Goal: Task Accomplishment & Management: Manage account settings

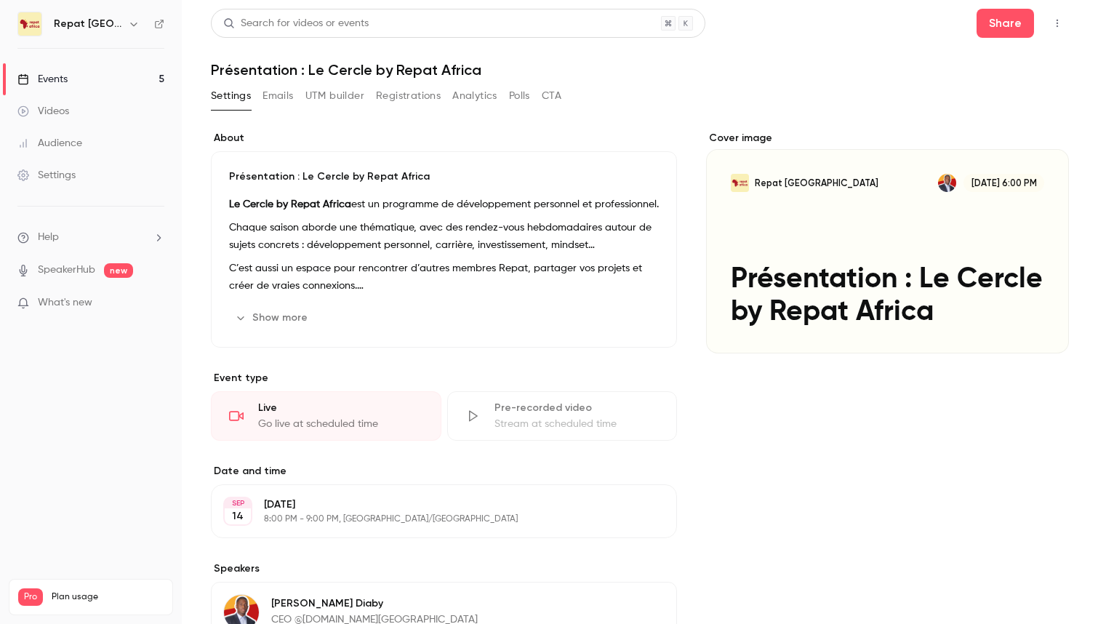
click at [55, 75] on div "Events" at bounding box center [42, 79] width 50 height 15
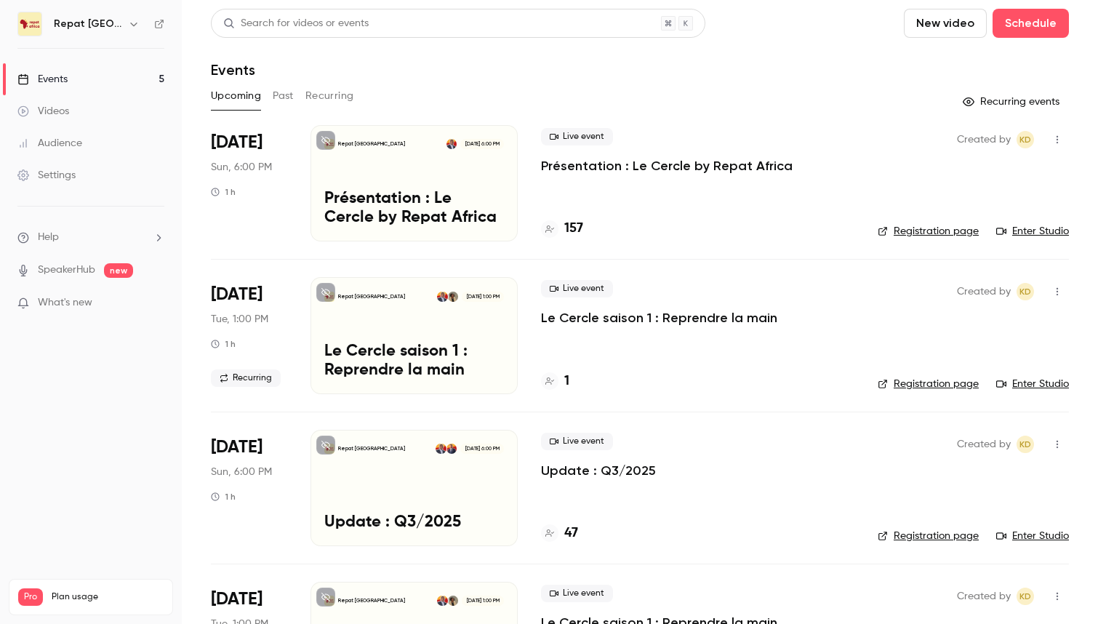
click at [661, 318] on p "Le Cercle saison 1 : Reprendre la main" at bounding box center [659, 317] width 236 height 17
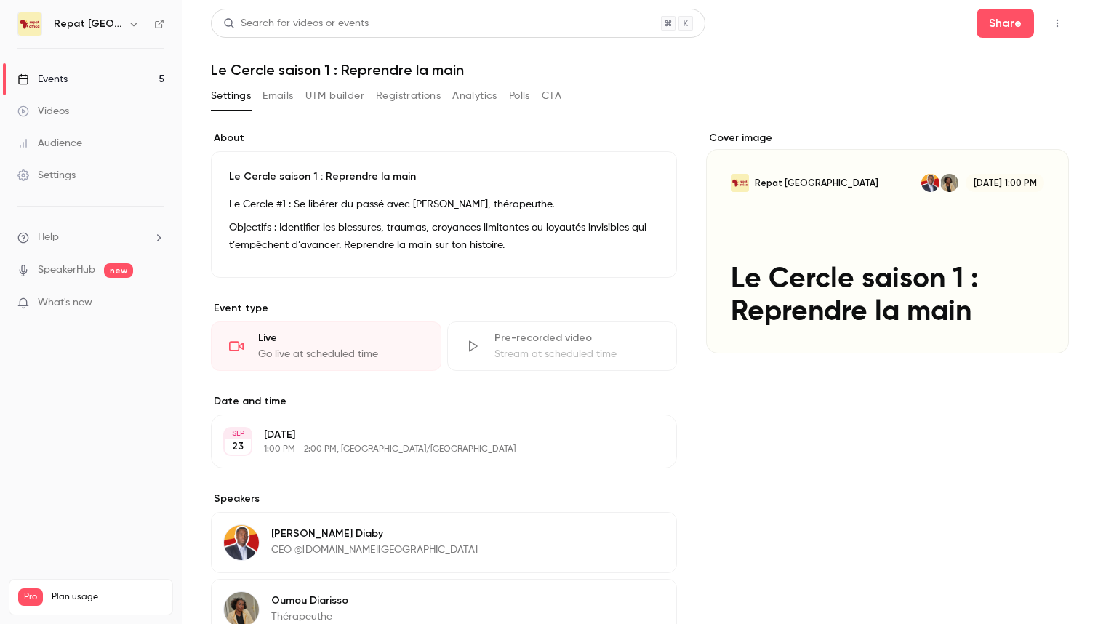
scroll to position [172, 0]
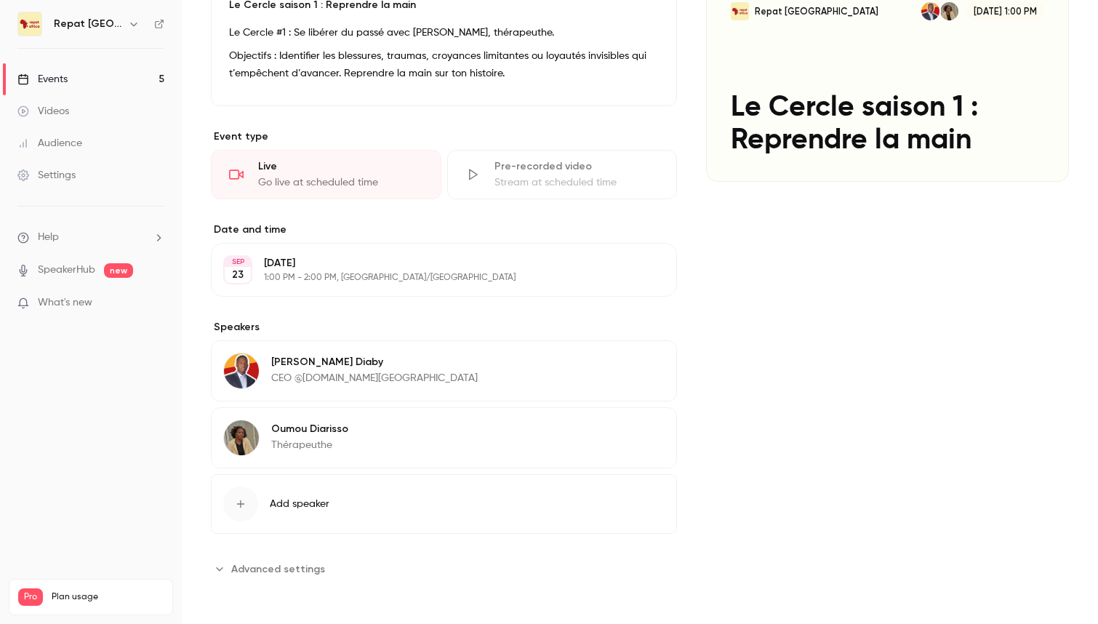
click at [434, 264] on p "[DATE]" at bounding box center [432, 263] width 336 height 15
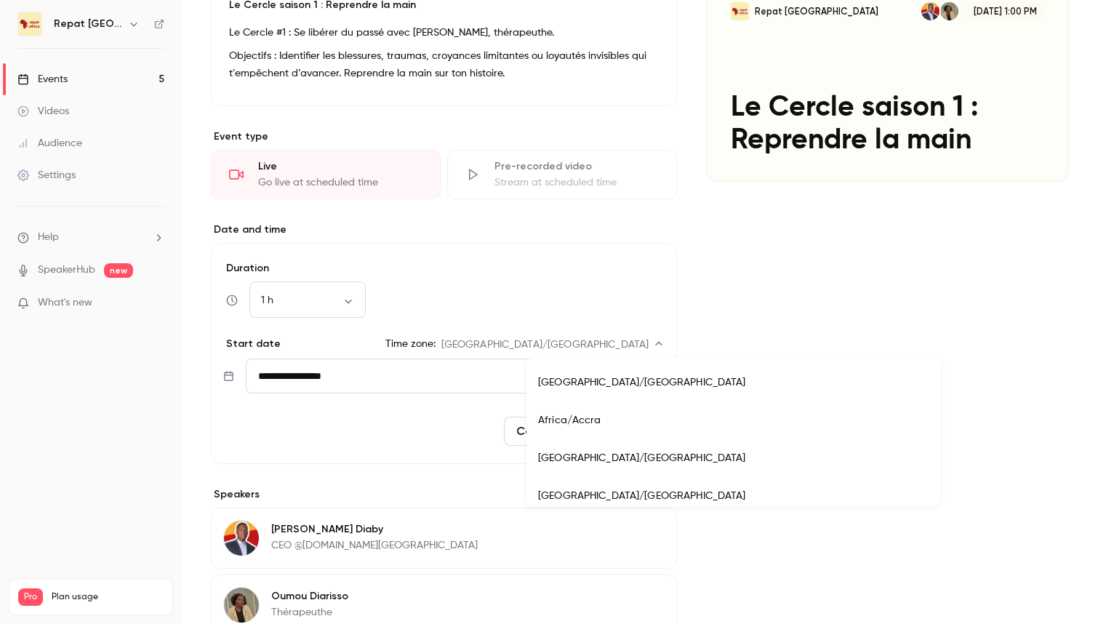
click at [627, 348] on body "**********" at bounding box center [549, 312] width 1098 height 624
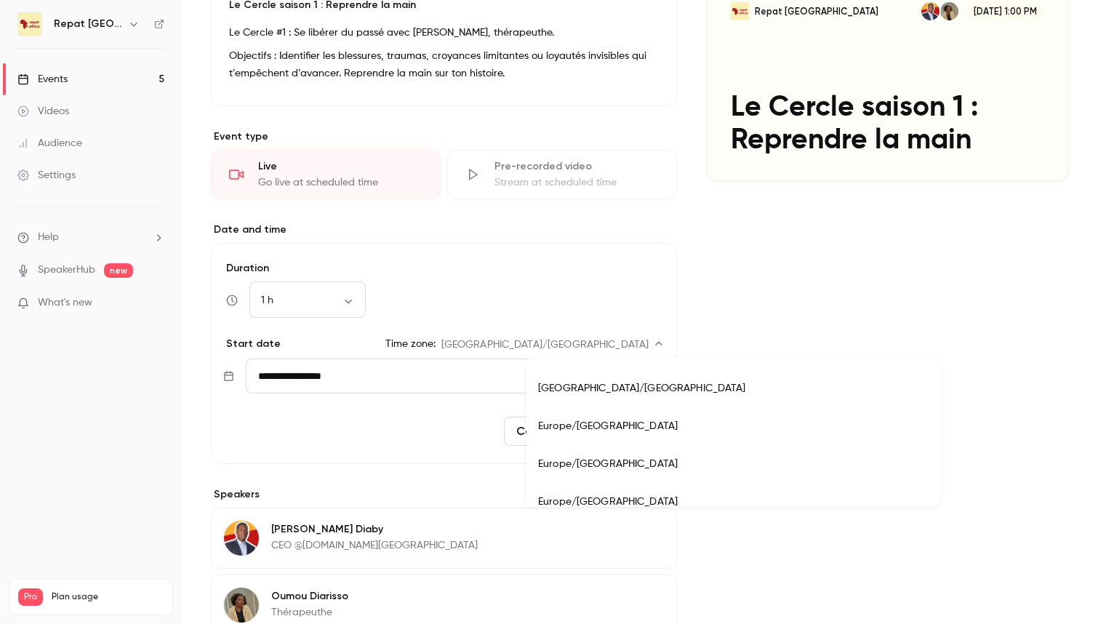
scroll to position [13000, 0]
click at [626, 433] on li "Europe/[GEOGRAPHIC_DATA]" at bounding box center [733, 427] width 414 height 38
type input "**********"
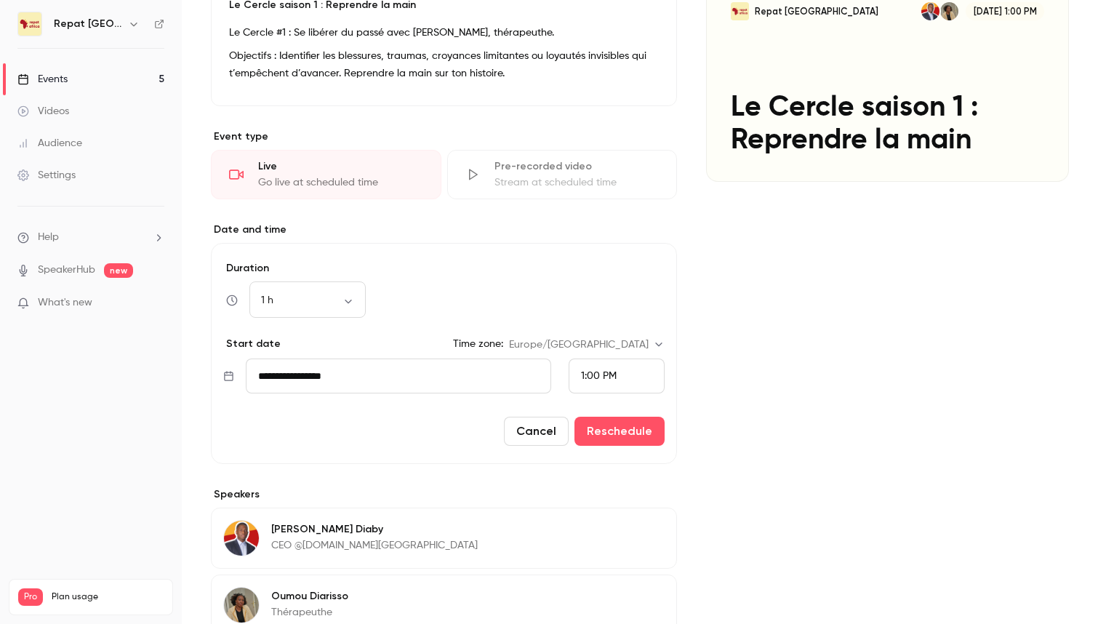
click at [623, 377] on div "1:00 PM" at bounding box center [617, 375] width 96 height 35
click at [614, 148] on span "8:00 PM" at bounding box center [600, 143] width 39 height 10
click at [640, 431] on button "Reschedule" at bounding box center [619, 431] width 90 height 29
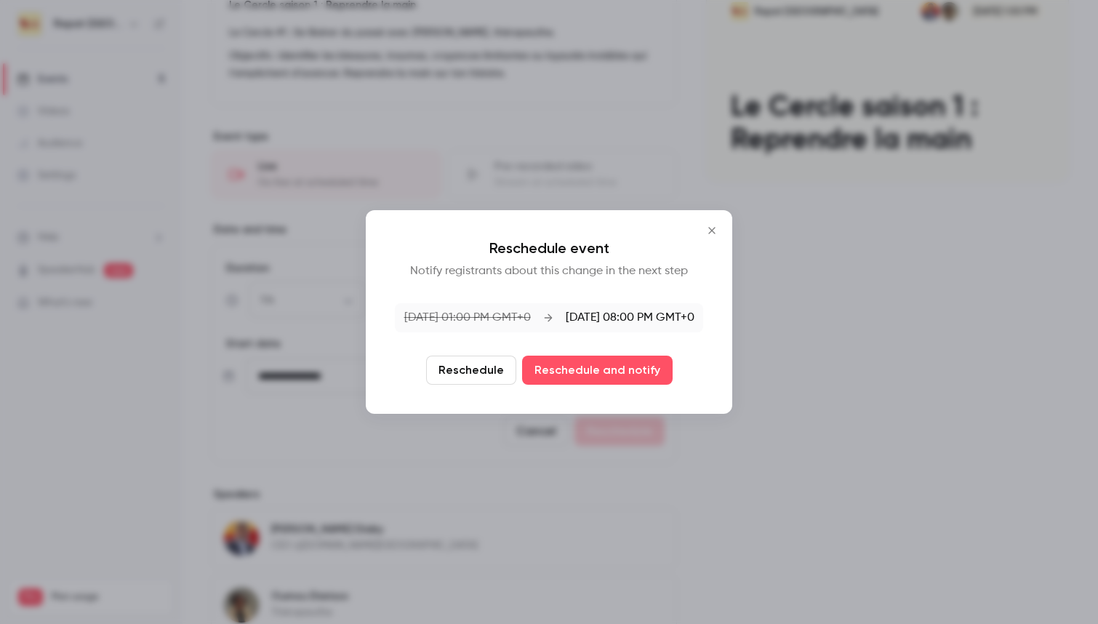
click at [498, 372] on button "Reschedule" at bounding box center [471, 370] width 90 height 29
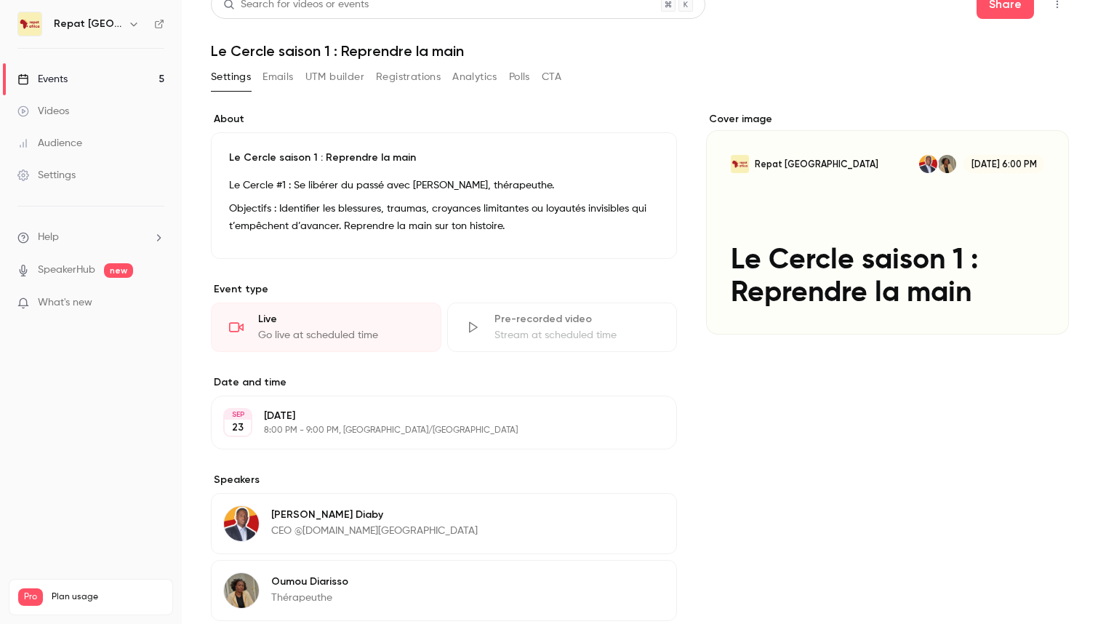
scroll to position [0, 0]
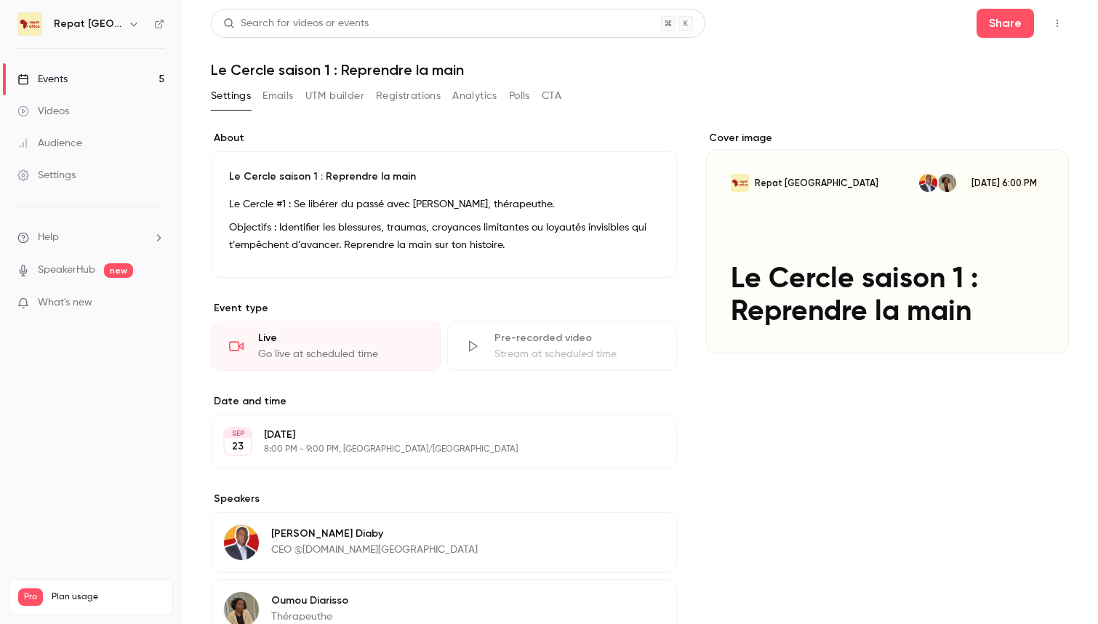
click at [79, 99] on link "Videos" at bounding box center [91, 111] width 182 height 32
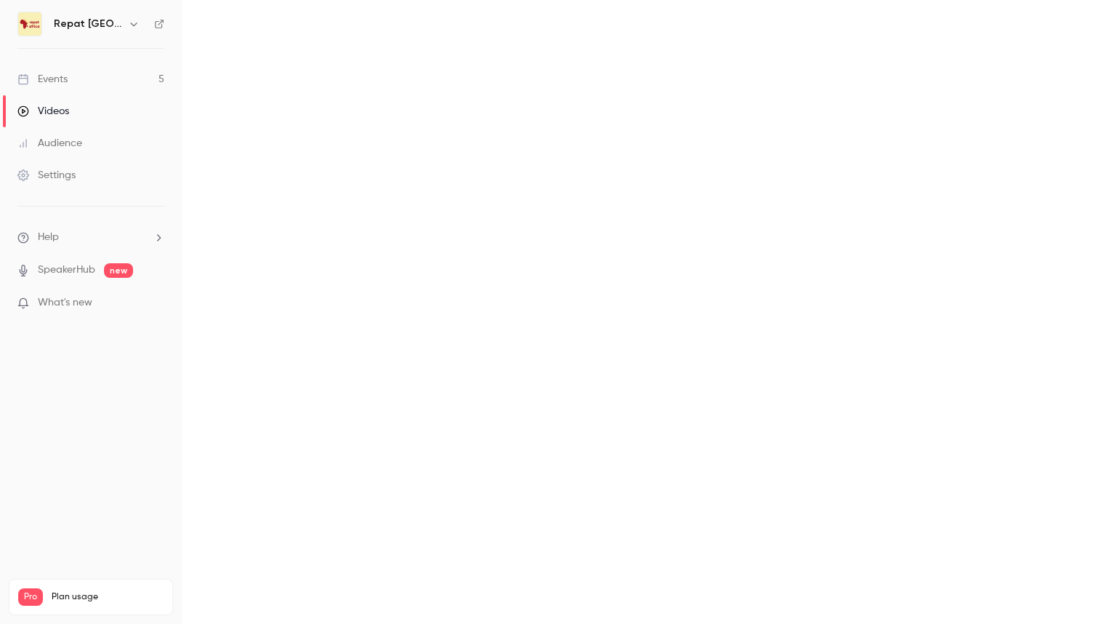
click at [58, 71] on link "Events 5" at bounding box center [91, 79] width 182 height 32
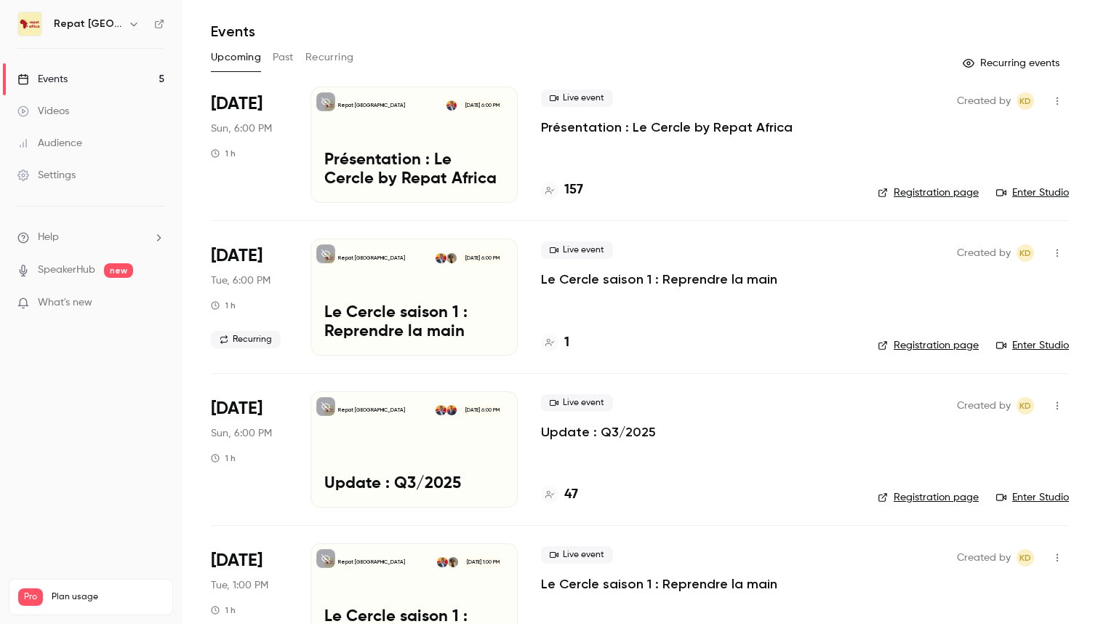
scroll to position [41, 0]
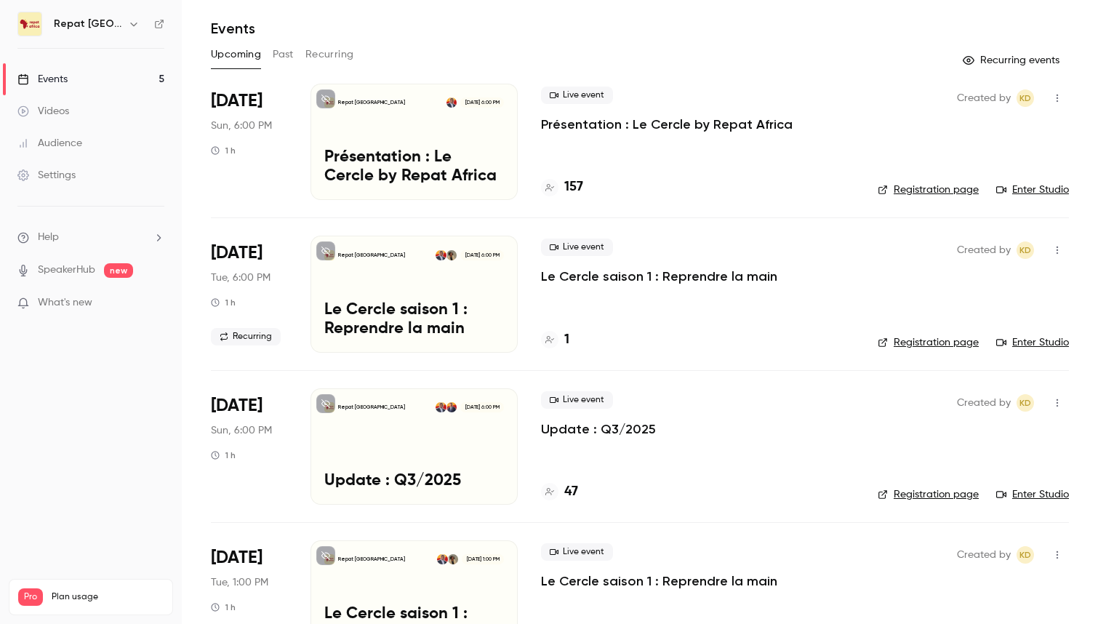
click at [692, 278] on p "Le Cercle saison 1 : Reprendre la main" at bounding box center [659, 276] width 236 height 17
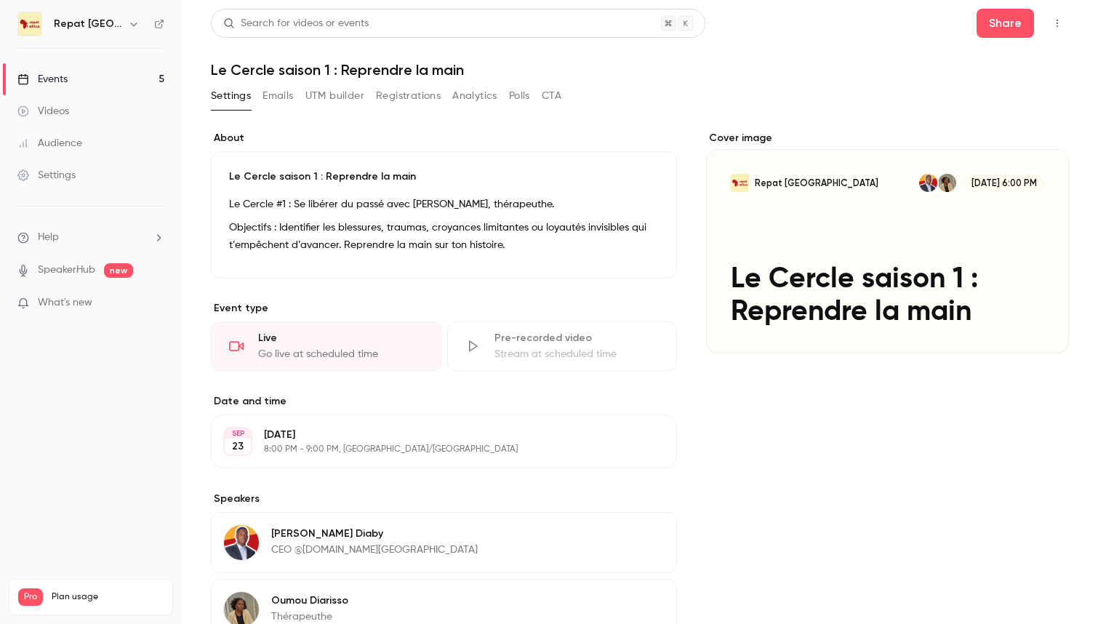
click at [278, 94] on button "Emails" at bounding box center [277, 95] width 31 height 23
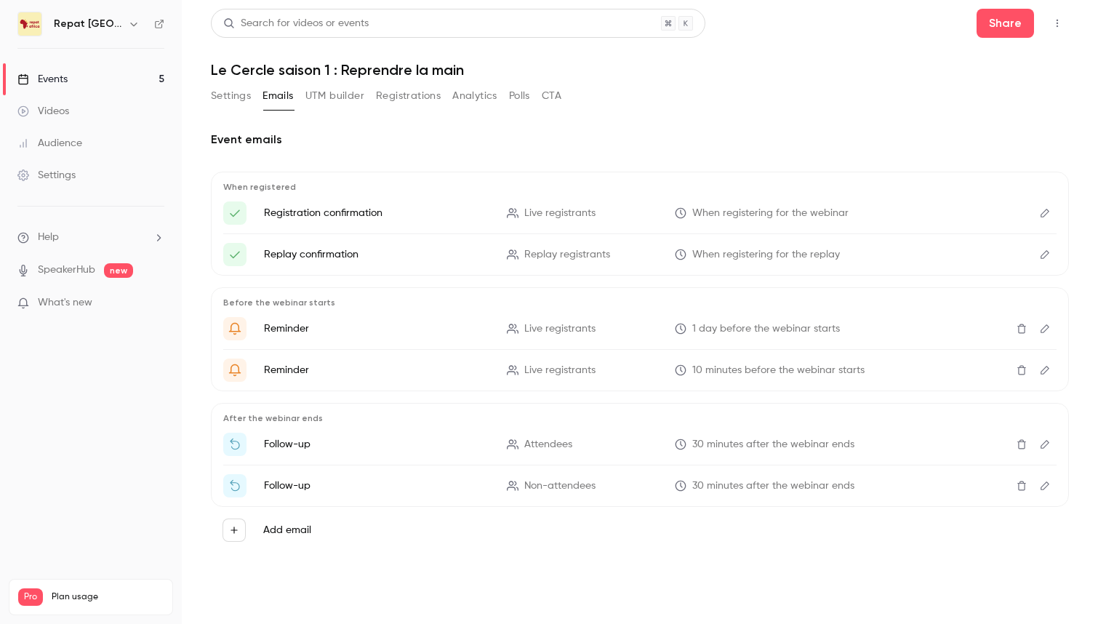
click at [230, 95] on button "Settings" at bounding box center [231, 95] width 40 height 23
